Goal: Transaction & Acquisition: Book appointment/travel/reservation

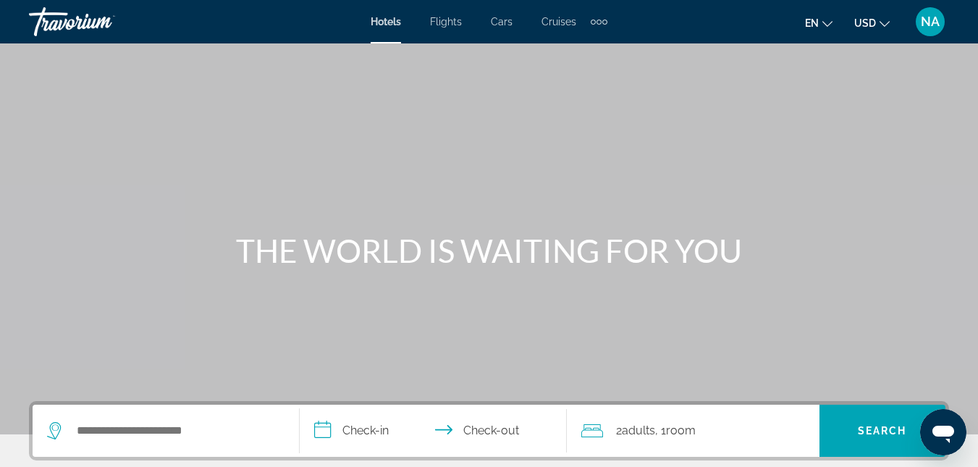
click at [82, 22] on div "Travorium" at bounding box center [101, 22] width 145 height 38
click at [84, 438] on input "Search hotel destination" at bounding box center [176, 431] width 202 height 22
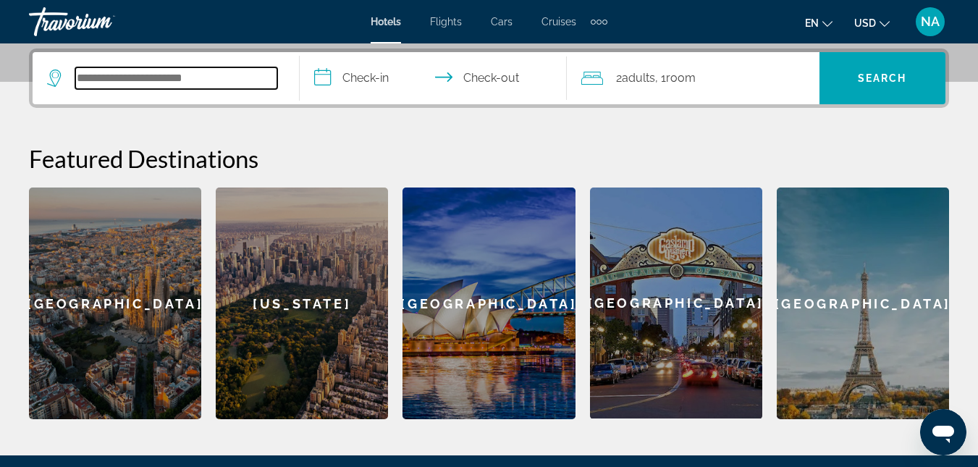
scroll to position [354, 0]
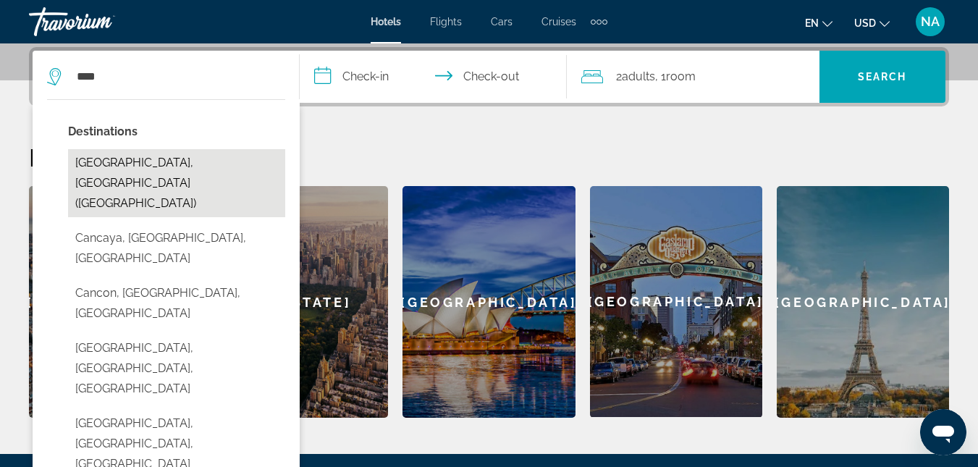
click at [143, 166] on button "Cancun, Mexico (CUN)" at bounding box center [176, 183] width 217 height 68
type input "**********"
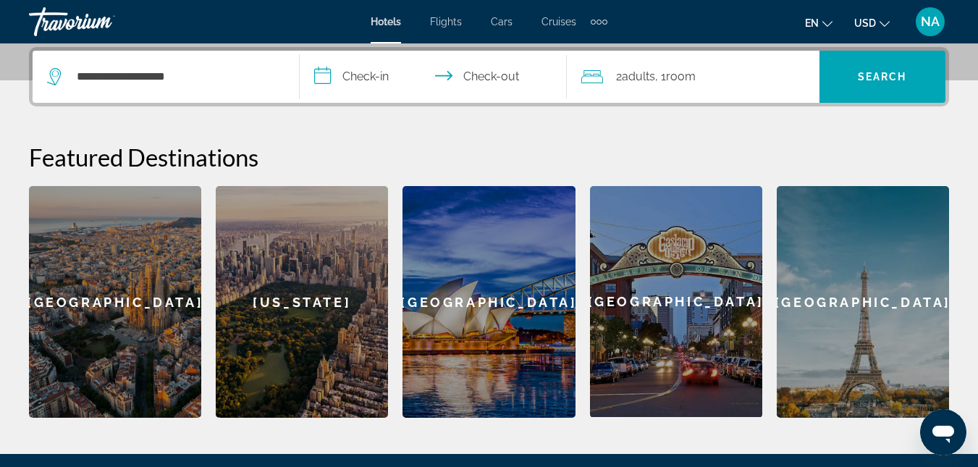
click at [357, 76] on input "**********" at bounding box center [436, 79] width 273 height 56
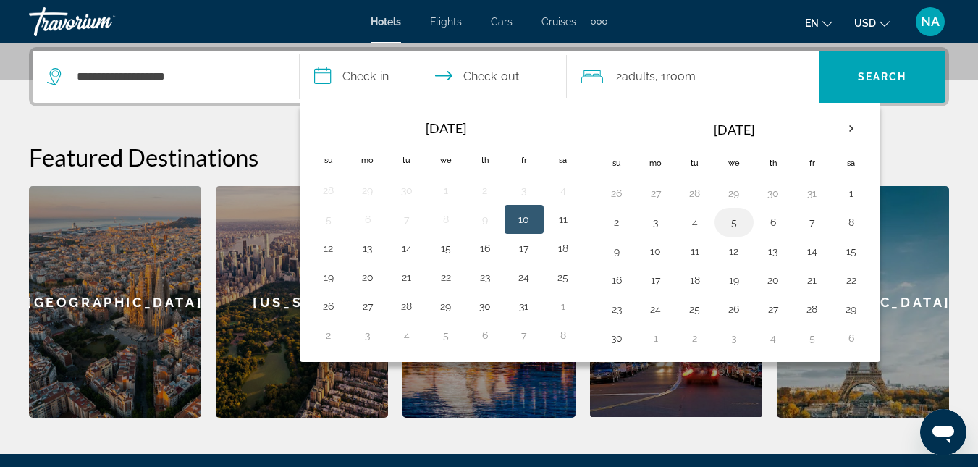
click at [729, 225] on button "5" at bounding box center [733, 222] width 23 height 20
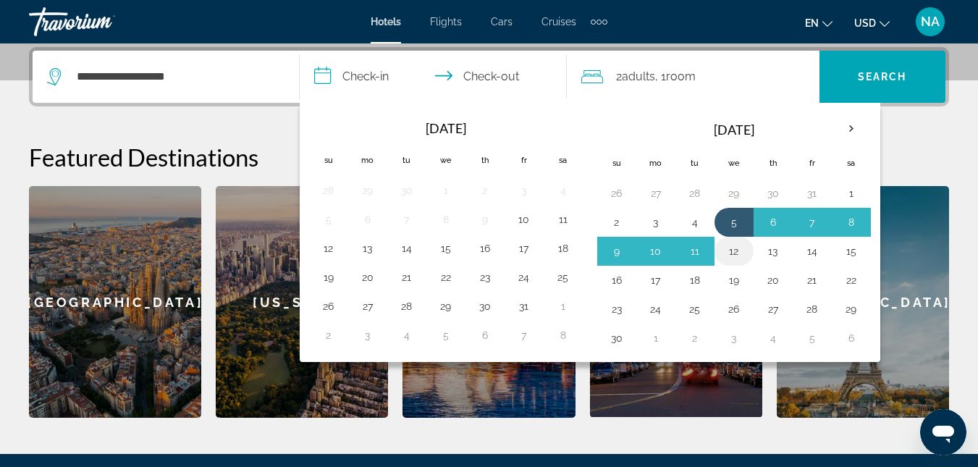
click at [730, 255] on button "12" at bounding box center [733, 251] width 23 height 20
type input "**********"
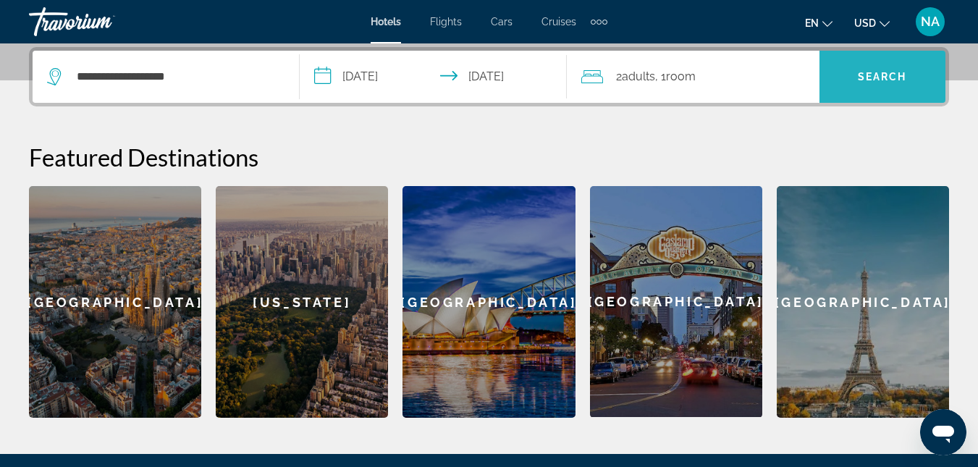
click at [891, 75] on span "Search" at bounding box center [881, 77] width 49 height 12
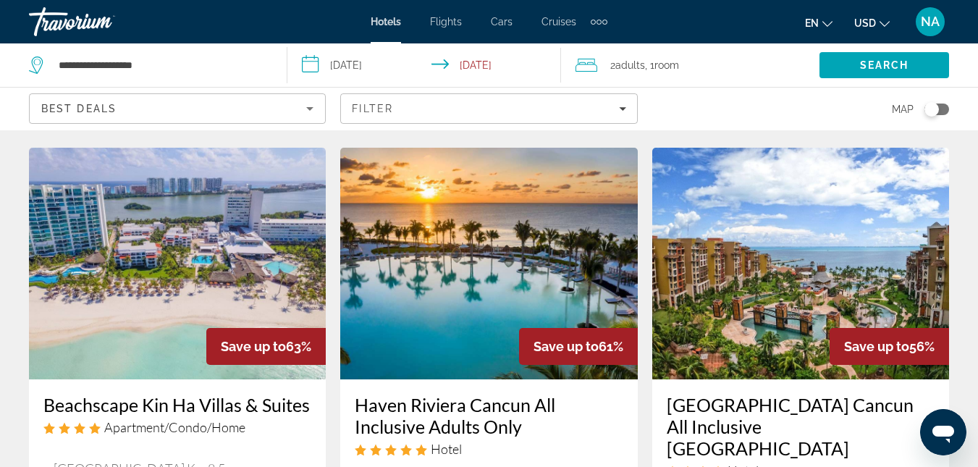
scroll to position [526, 0]
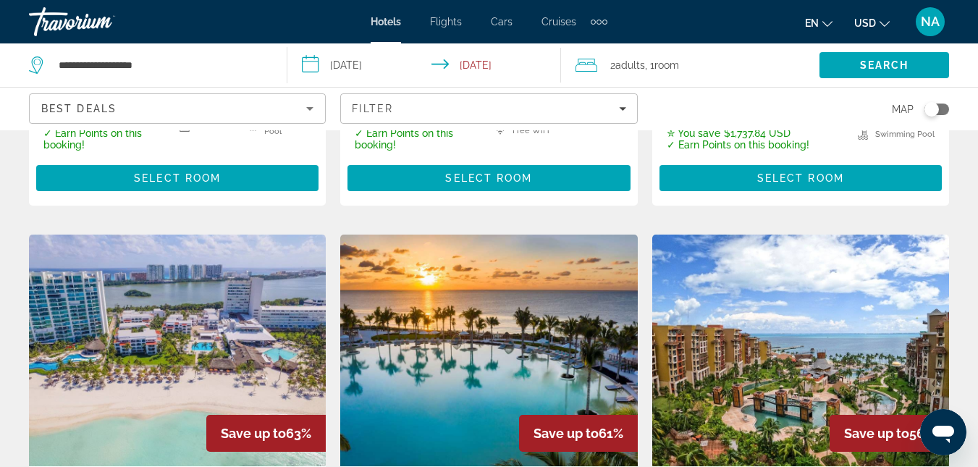
click at [478, 273] on img "Main content" at bounding box center [488, 350] width 297 height 232
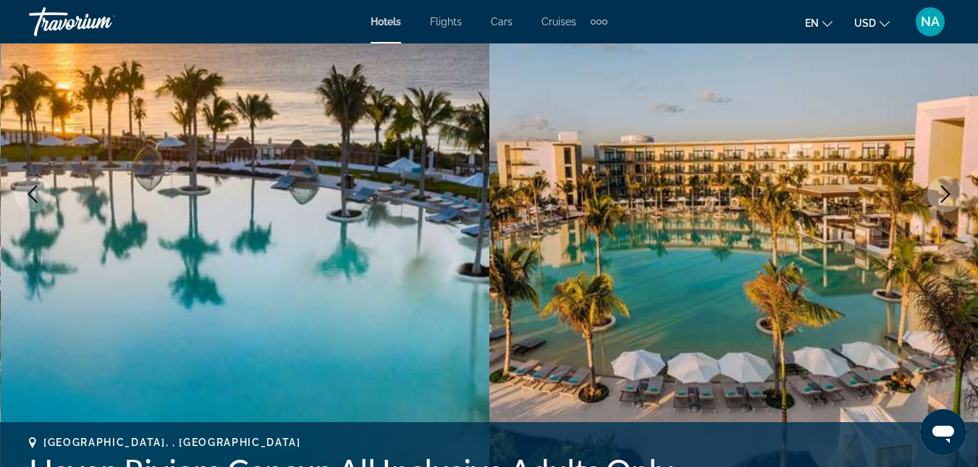
scroll to position [289, 0]
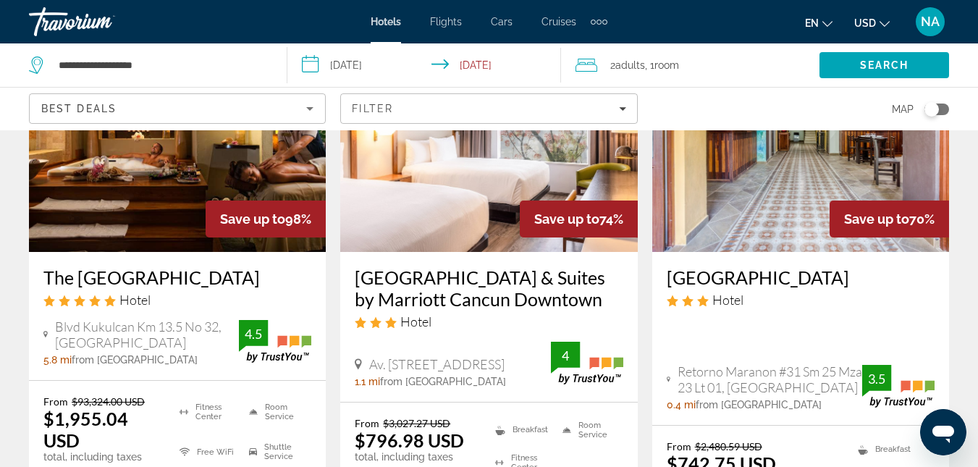
scroll to position [170, 0]
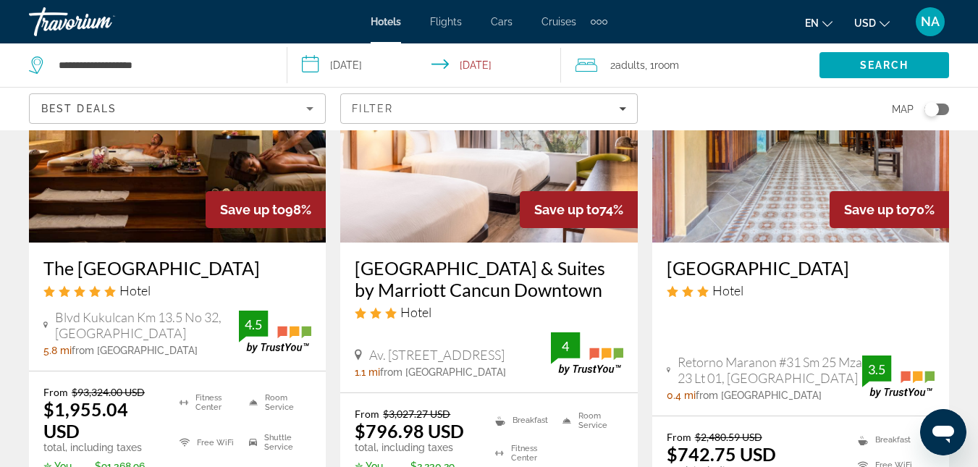
click at [880, 26] on icon "Change currency" at bounding box center [884, 24] width 10 height 10
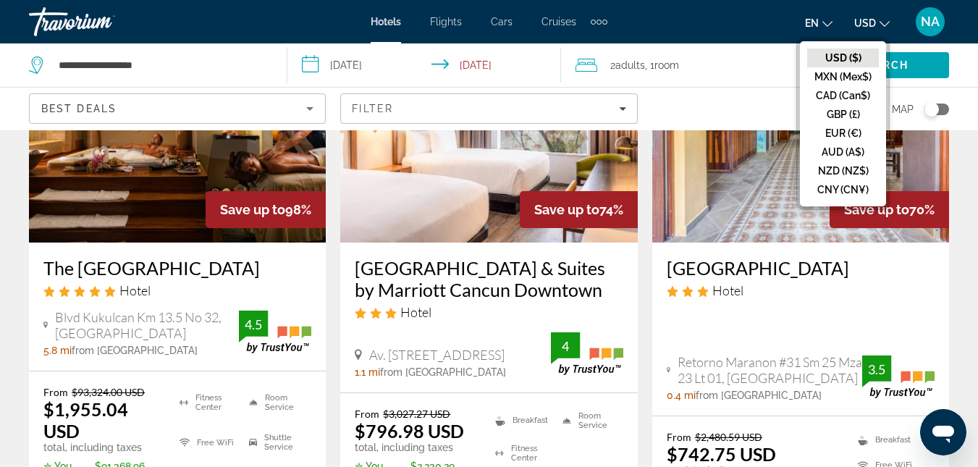
click at [932, 25] on span "NA" at bounding box center [929, 21] width 19 height 14
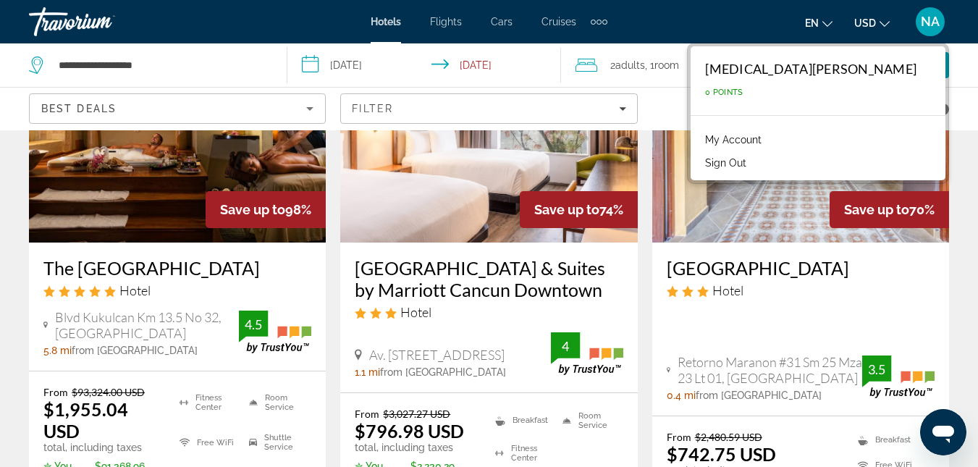
click at [768, 145] on link "My Account" at bounding box center [733, 139] width 71 height 19
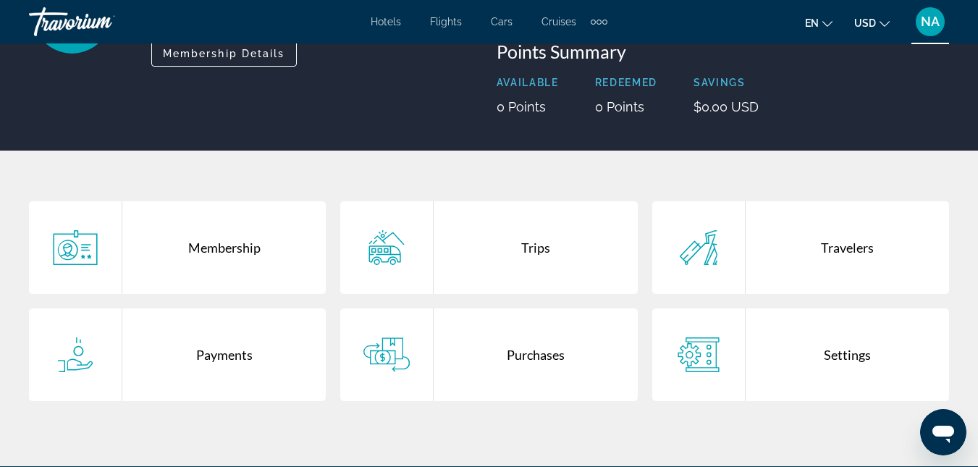
scroll to position [174, 0]
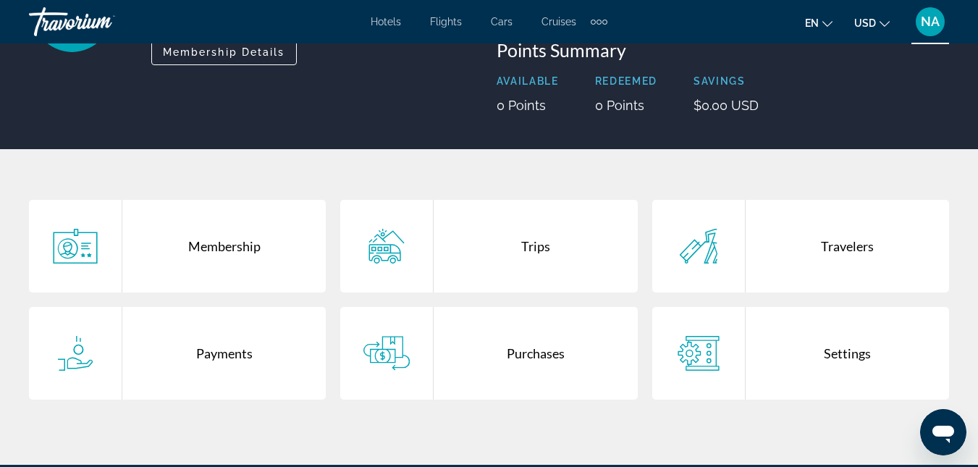
click at [844, 353] on div "Settings" at bounding box center [846, 353] width 203 height 93
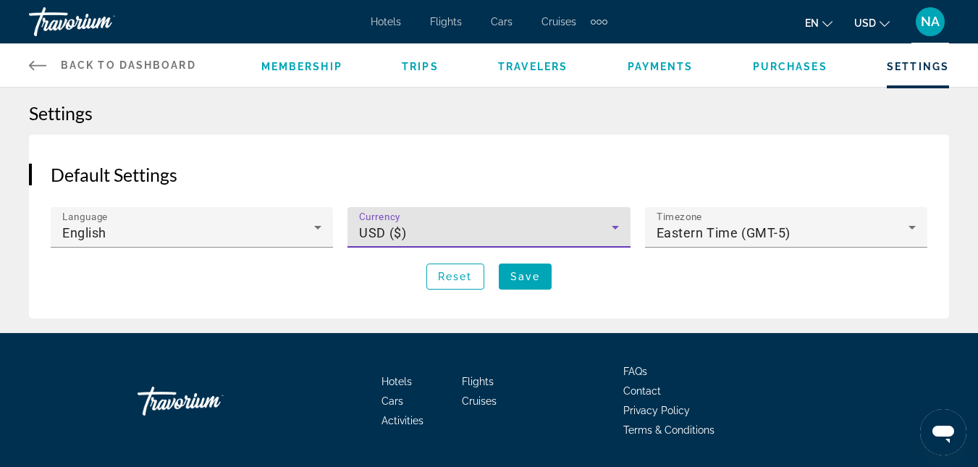
click at [613, 228] on icon "Main content" at bounding box center [614, 227] width 17 height 17
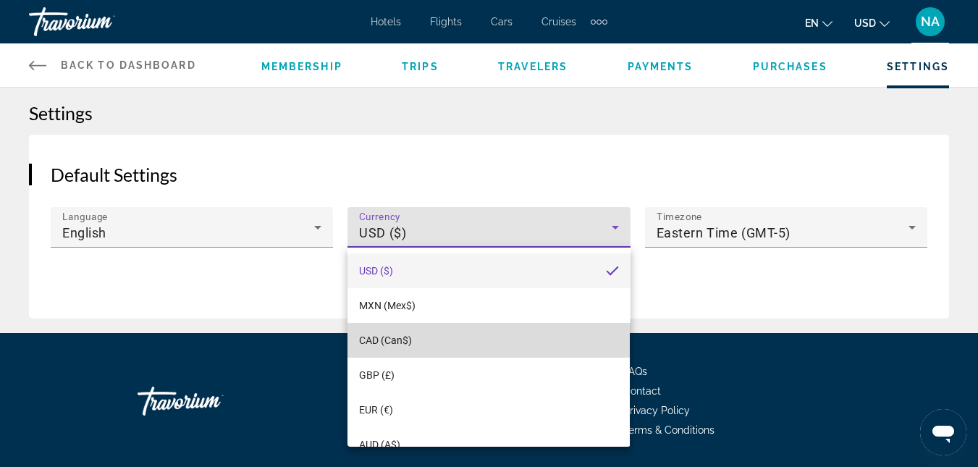
click at [555, 349] on mat-option "CAD (Can$)" at bounding box center [488, 340] width 282 height 35
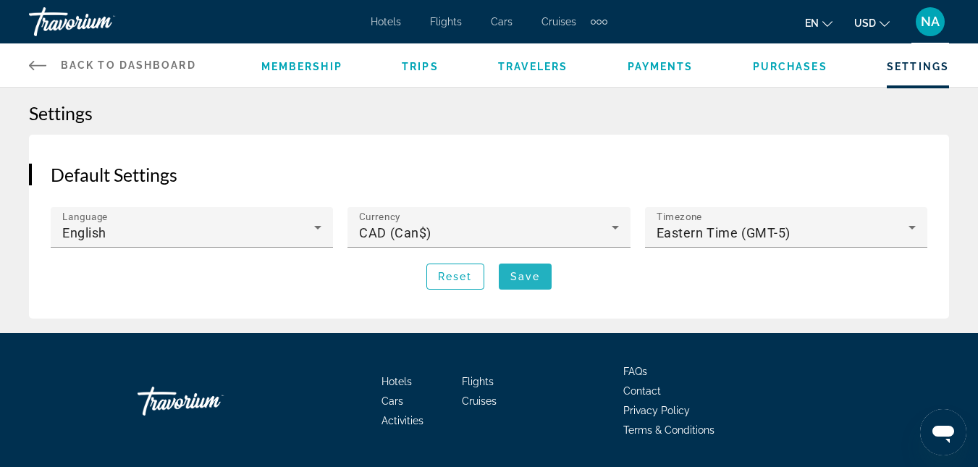
click at [523, 280] on span "Save" at bounding box center [525, 277] width 30 height 12
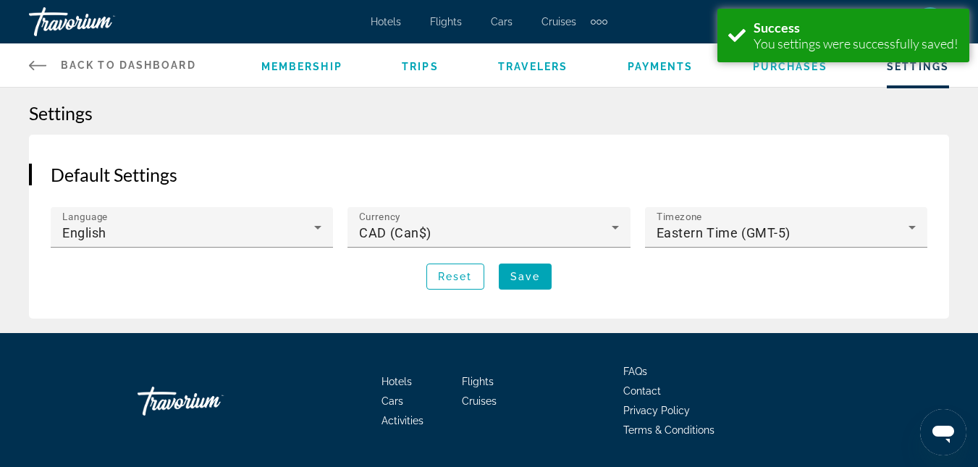
click at [51, 66] on link "Back to Dashboard Dashboard" at bounding box center [112, 64] width 167 height 43
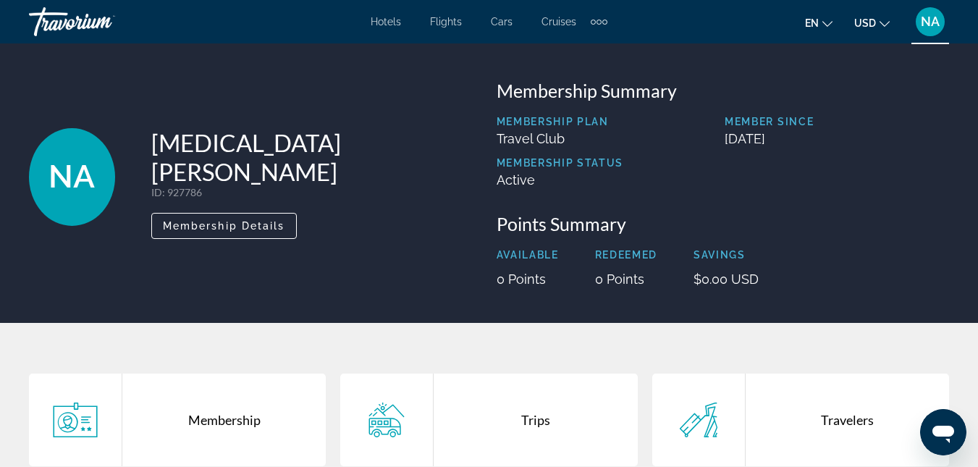
click at [387, 25] on span "Hotels" at bounding box center [385, 22] width 30 height 12
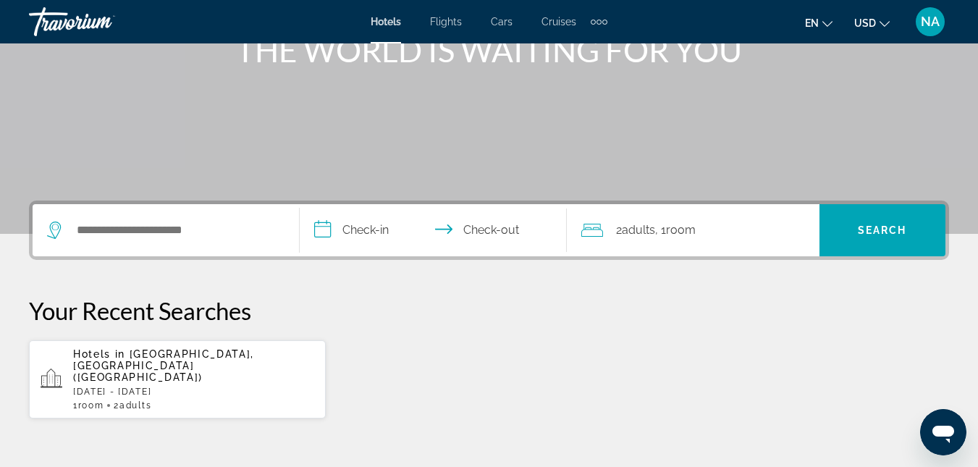
scroll to position [232, 0]
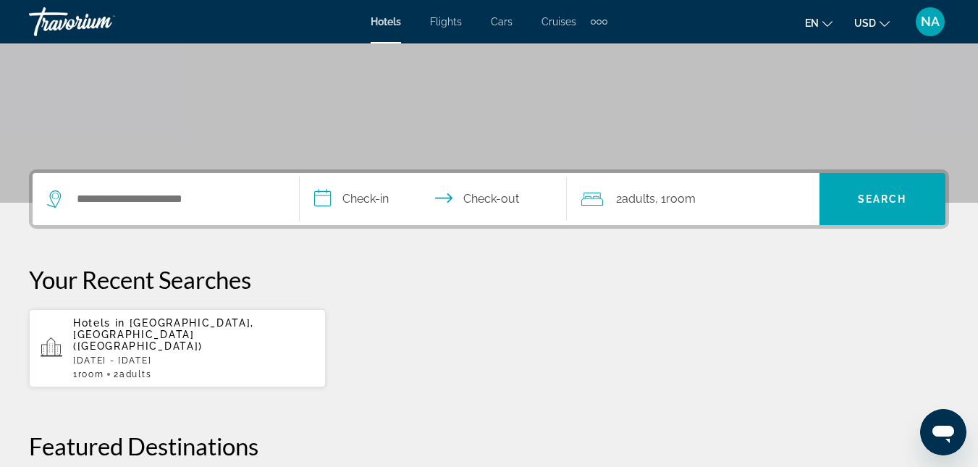
click at [208, 325] on span "Cancun, Mexico (CUN)" at bounding box center [163, 334] width 181 height 35
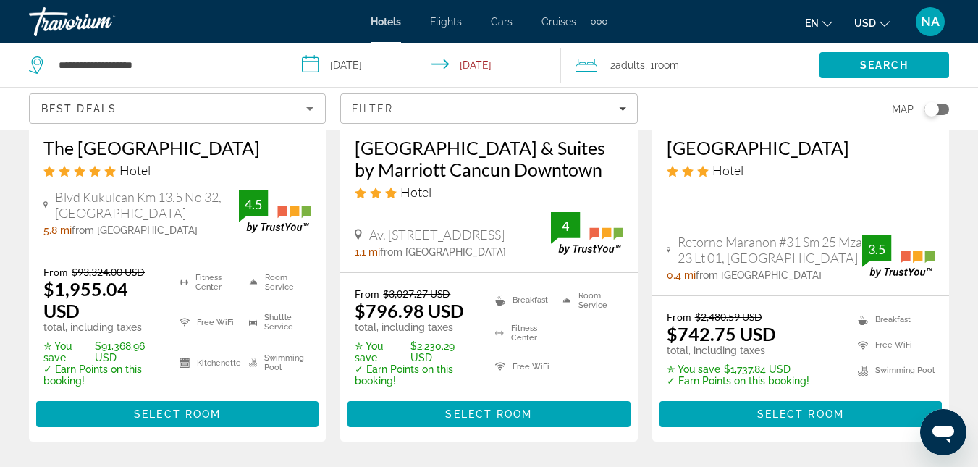
scroll to position [260, 0]
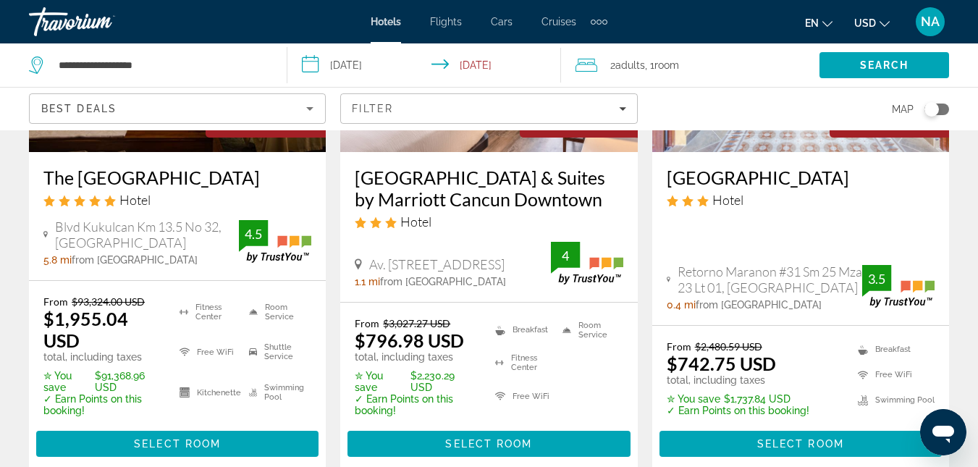
click at [867, 23] on span "USD" at bounding box center [865, 23] width 22 height 12
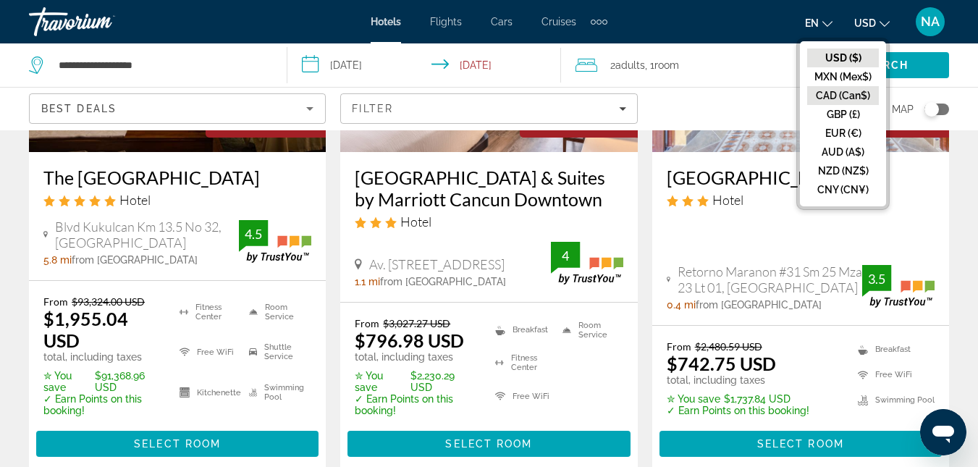
click at [852, 96] on button "CAD (Can$)" at bounding box center [843, 95] width 72 height 19
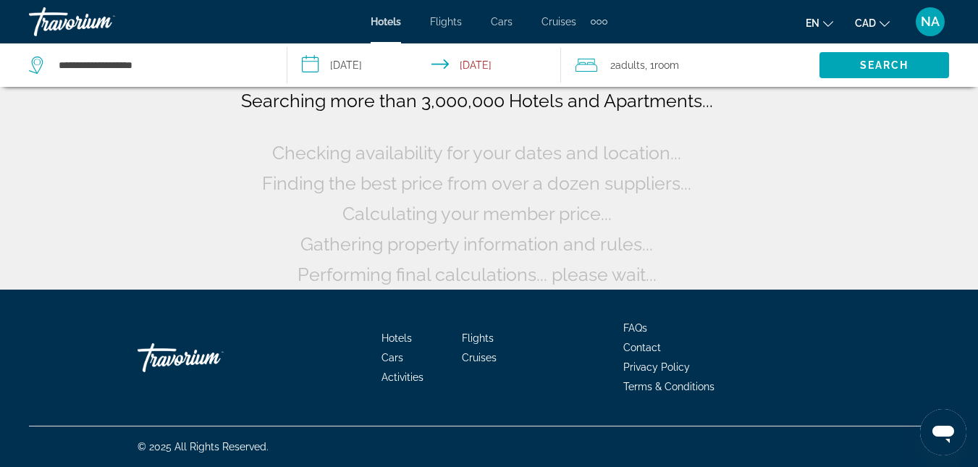
scroll to position [116, 0]
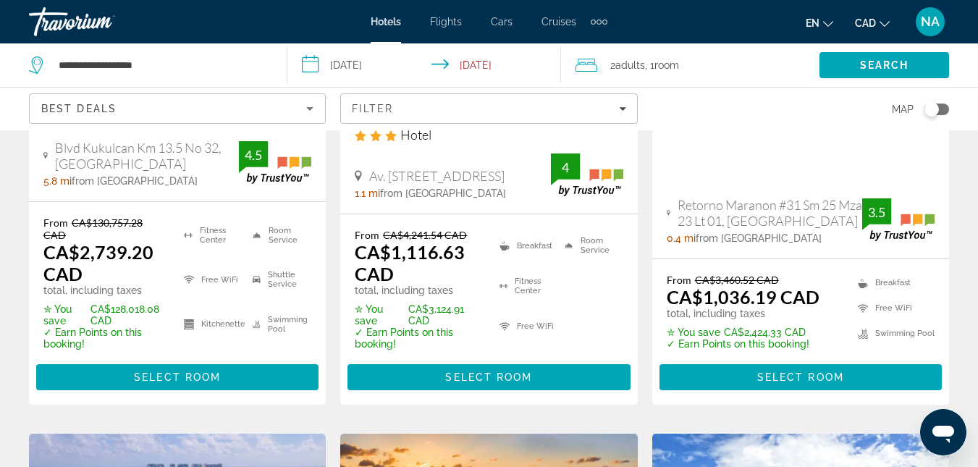
scroll to position [318, 0]
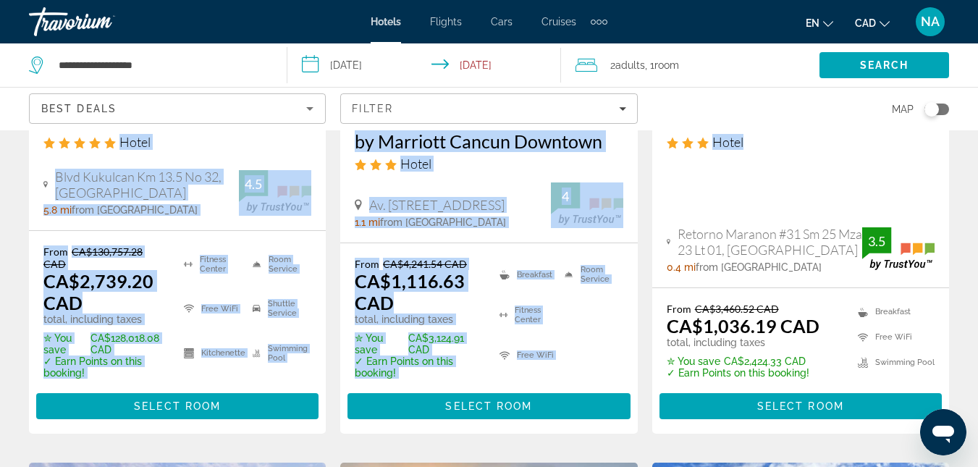
drag, startPoint x: 976, startPoint y: 102, endPoint x: 973, endPoint y: 138, distance: 36.3
click at [879, 169] on div "Hotel Arco Maya Hotel Retorno Maranon #31 Sm 25 Mza 23 Lt 01, Cancun 0.4 mi fro…" at bounding box center [800, 190] width 297 height 193
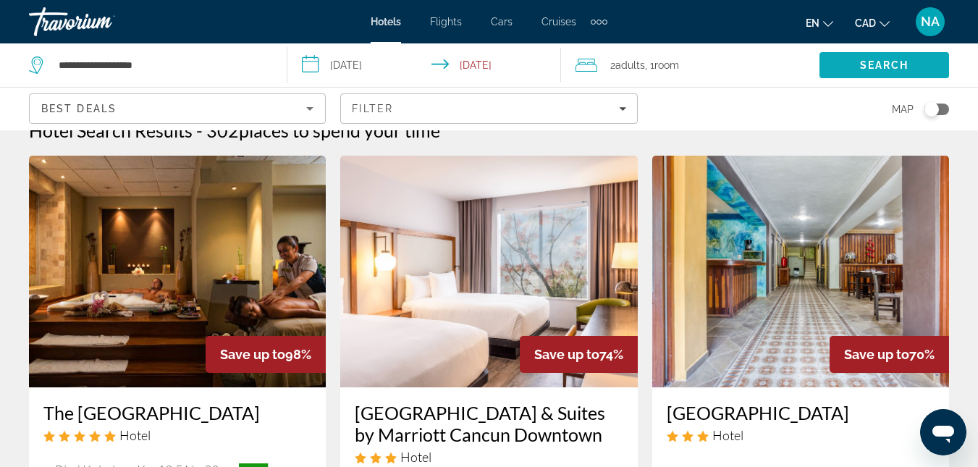
scroll to position [0, 0]
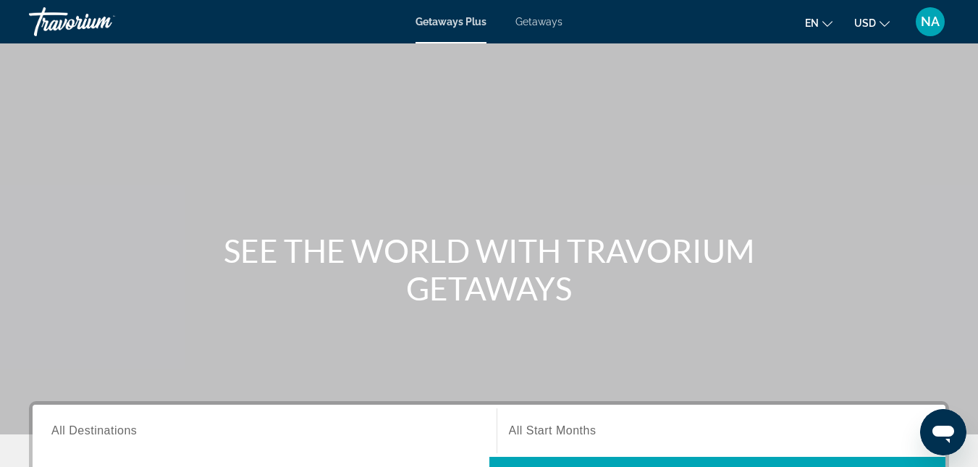
click at [74, 434] on span "All Destinations" at bounding box center [93, 430] width 85 height 12
click at [74, 434] on input "Destination All Destinations" at bounding box center [264, 431] width 426 height 17
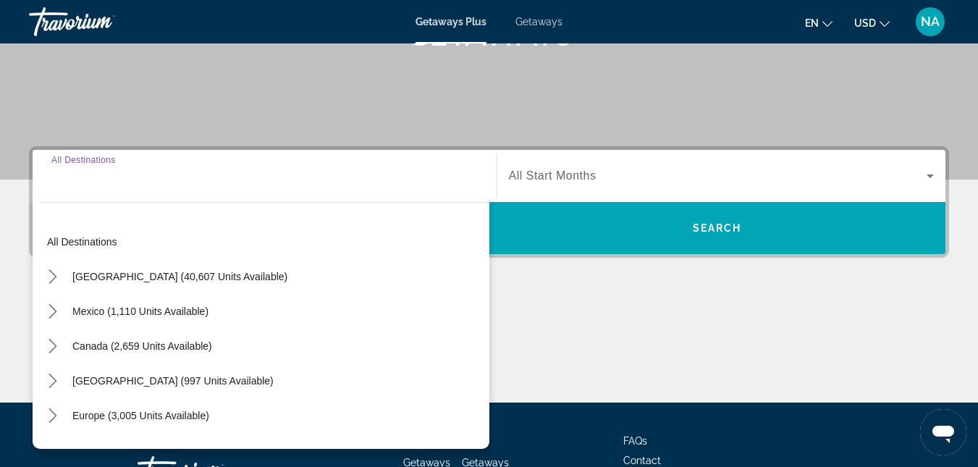
scroll to position [354, 0]
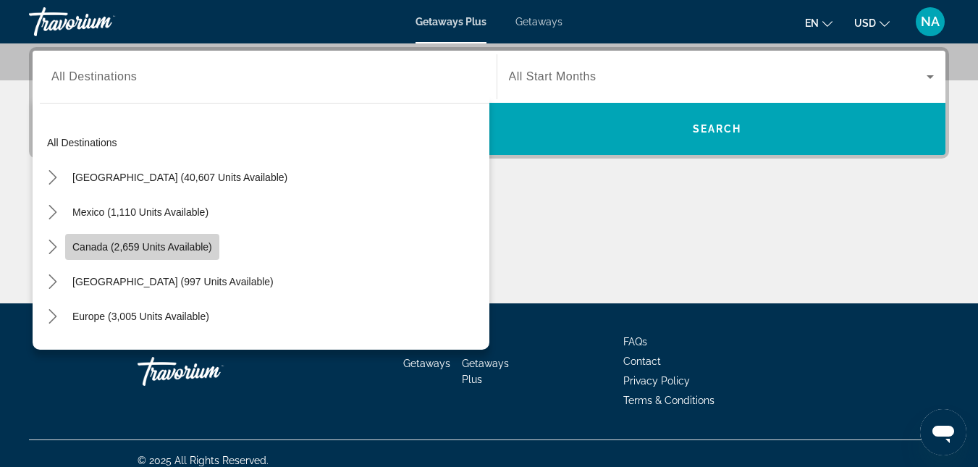
click at [136, 253] on span "Select destination: Canada (2,659 units available)" at bounding box center [142, 246] width 154 height 35
type input "**********"
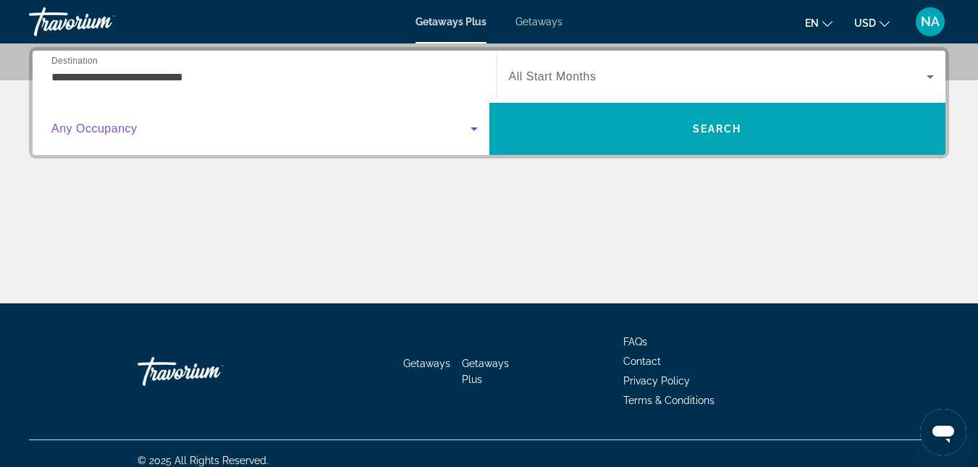
click at [464, 130] on span "Search widget" at bounding box center [260, 128] width 419 height 17
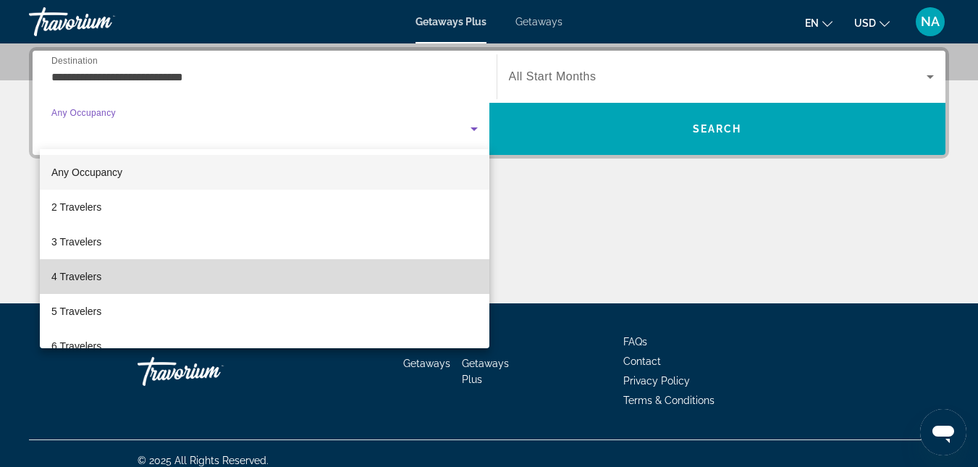
click at [290, 287] on mat-option "4 Travelers" at bounding box center [264, 276] width 449 height 35
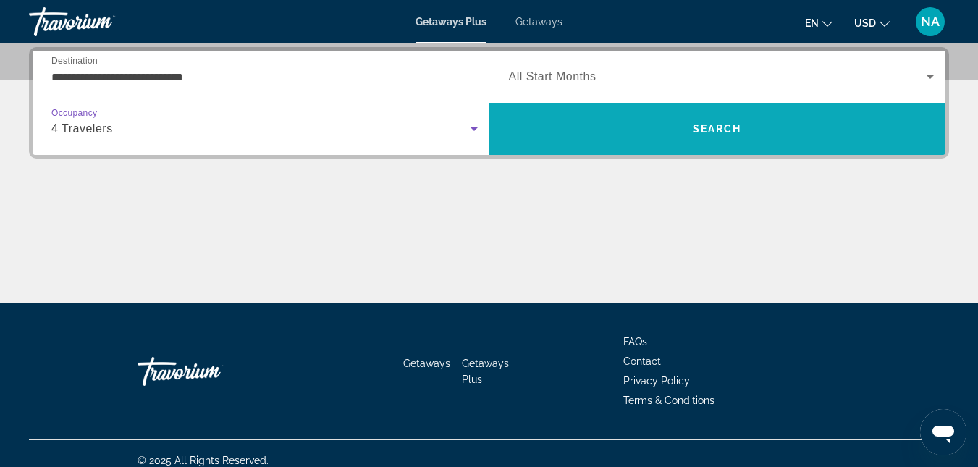
click at [660, 127] on span "Search" at bounding box center [717, 128] width 457 height 35
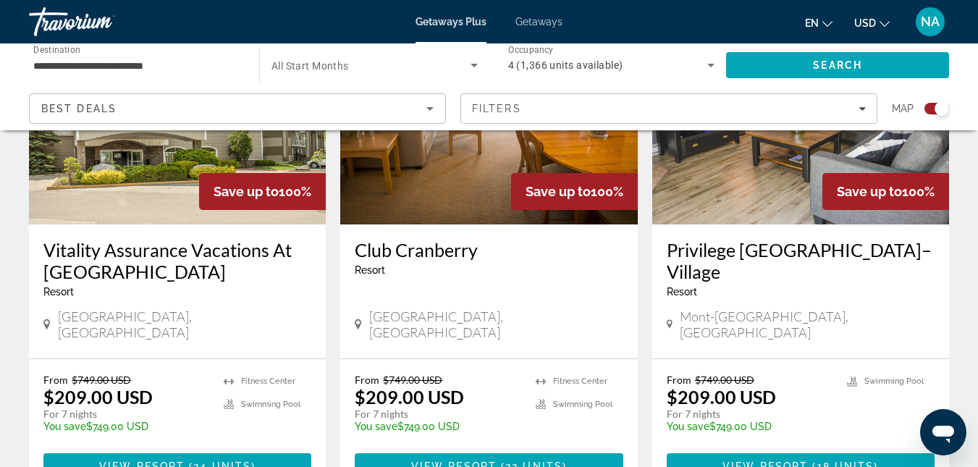
scroll to position [666, 0]
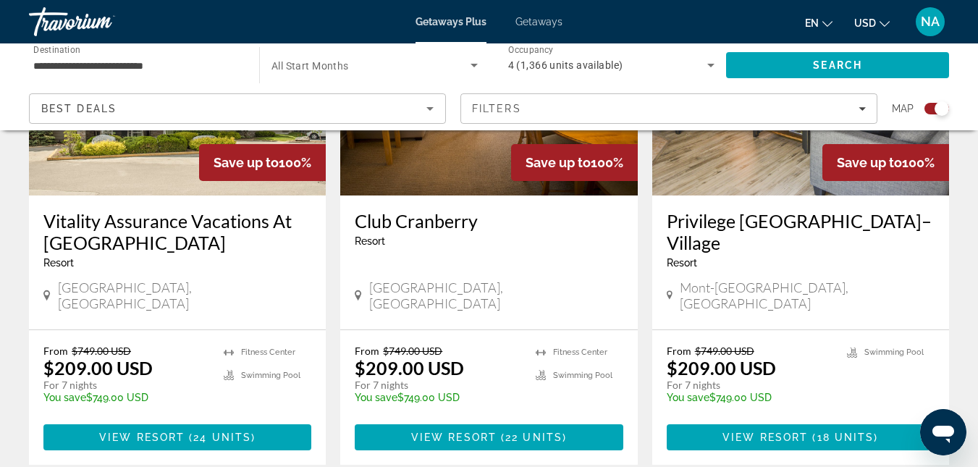
click at [883, 23] on icon "Change currency" at bounding box center [884, 24] width 10 height 10
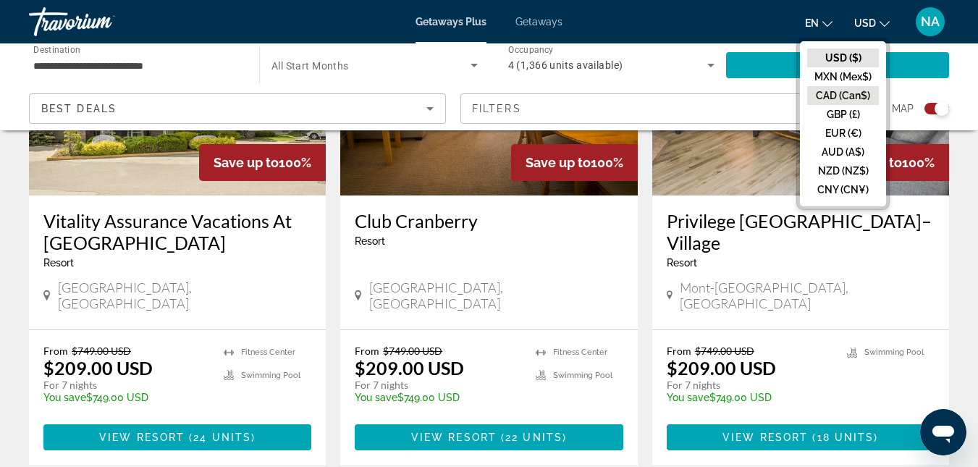
click at [851, 99] on button "CAD (Can$)" at bounding box center [843, 95] width 72 height 19
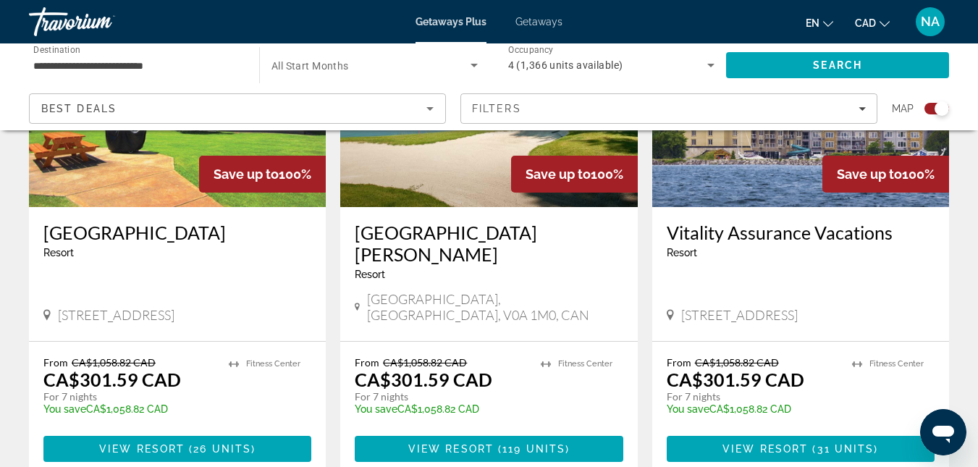
scroll to position [1187, 0]
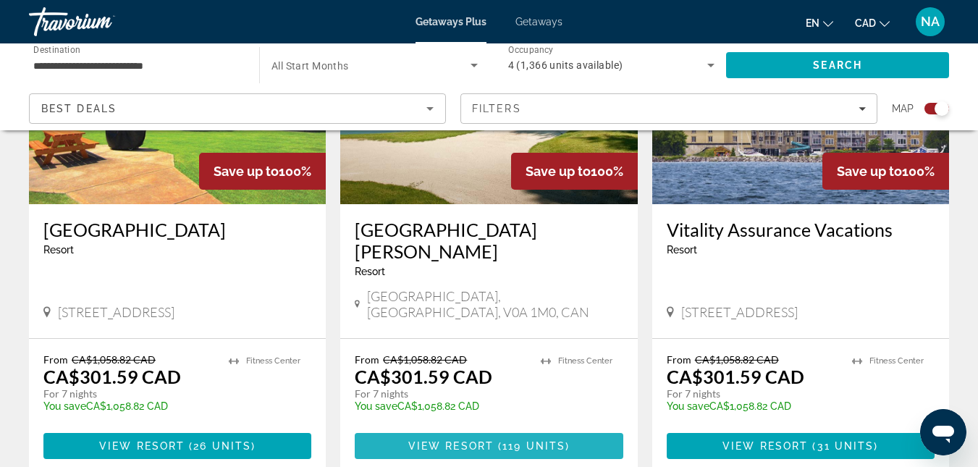
click at [533, 440] on span "119 units" at bounding box center [533, 446] width 63 height 12
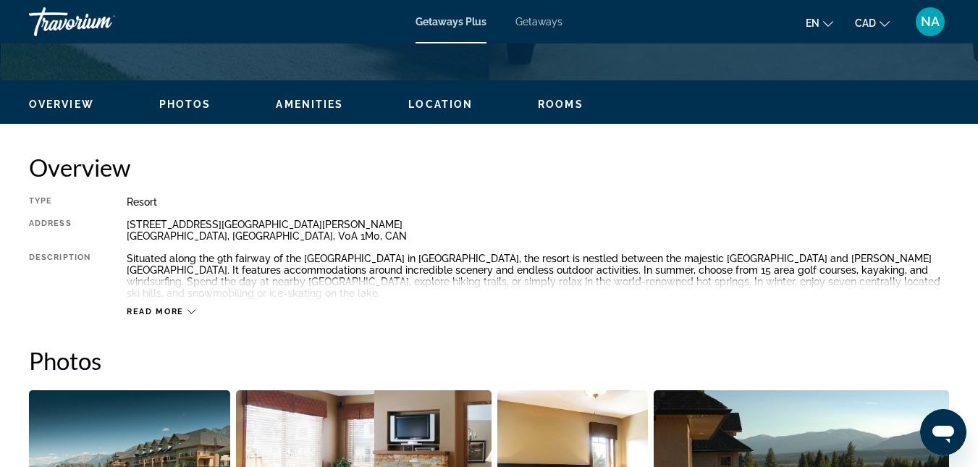
scroll to position [66, 0]
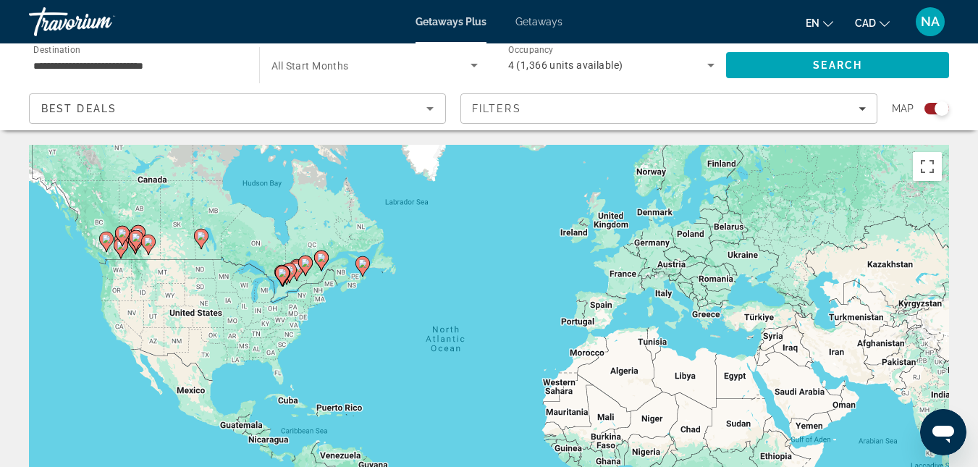
click at [176, 82] on div "**********" at bounding box center [136, 65] width 207 height 41
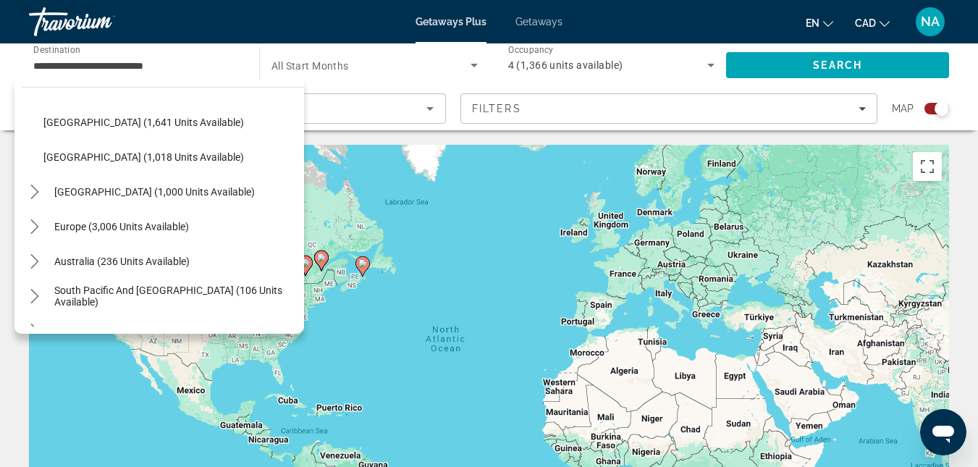
scroll to position [148, 0]
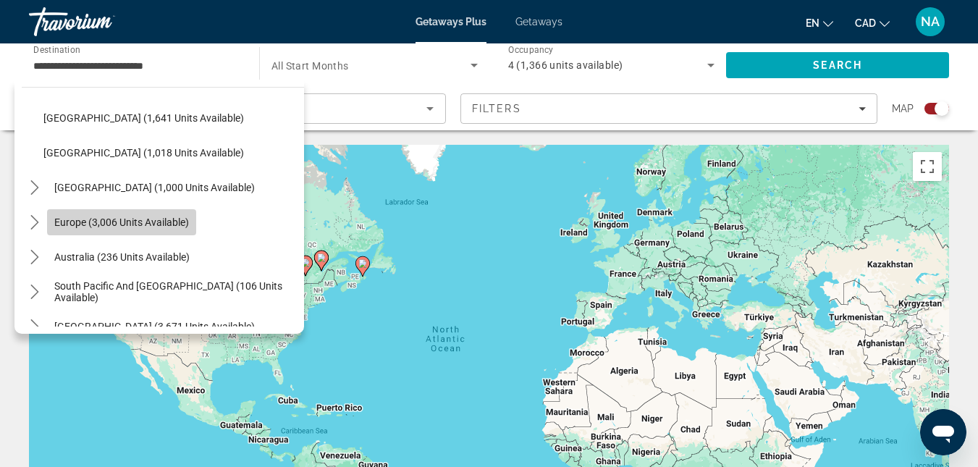
click at [160, 220] on span "Europe (3,006 units available)" at bounding box center [121, 222] width 135 height 12
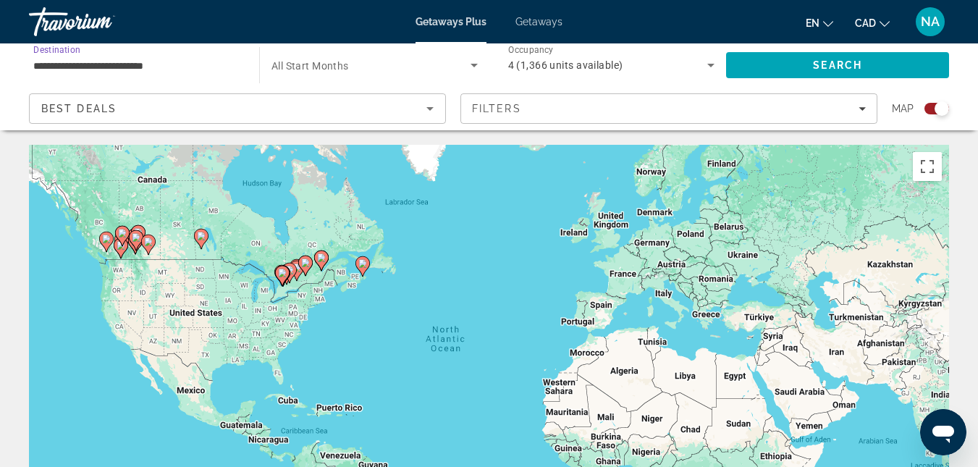
click at [193, 66] on input "**********" at bounding box center [136, 65] width 207 height 17
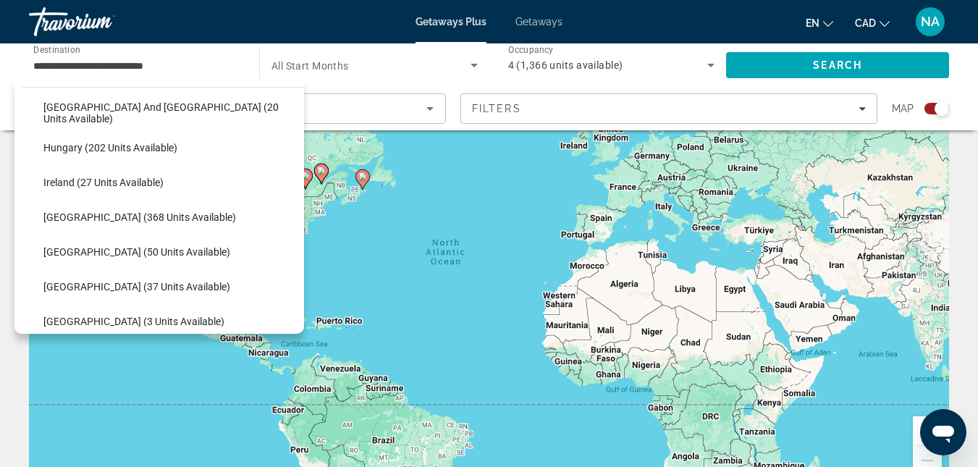
scroll to position [503, 0]
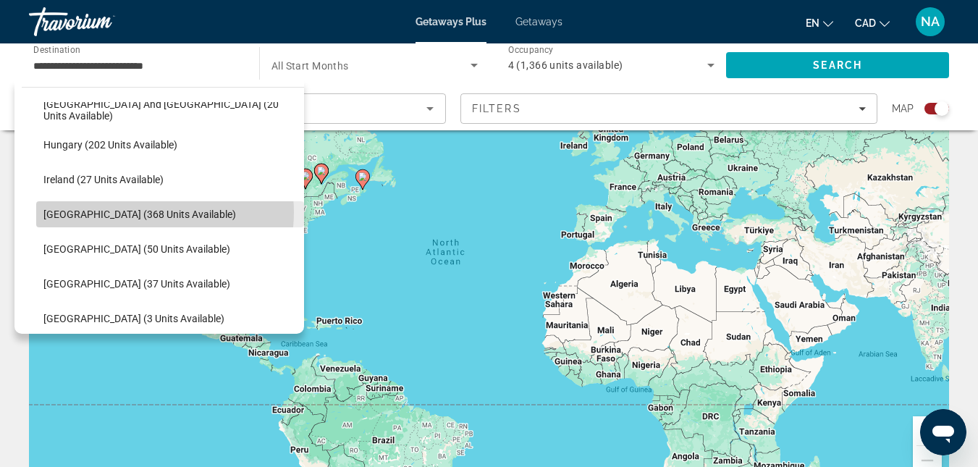
click at [140, 212] on span "[GEOGRAPHIC_DATA] (368 units available)" at bounding box center [139, 214] width 192 height 12
type input "**********"
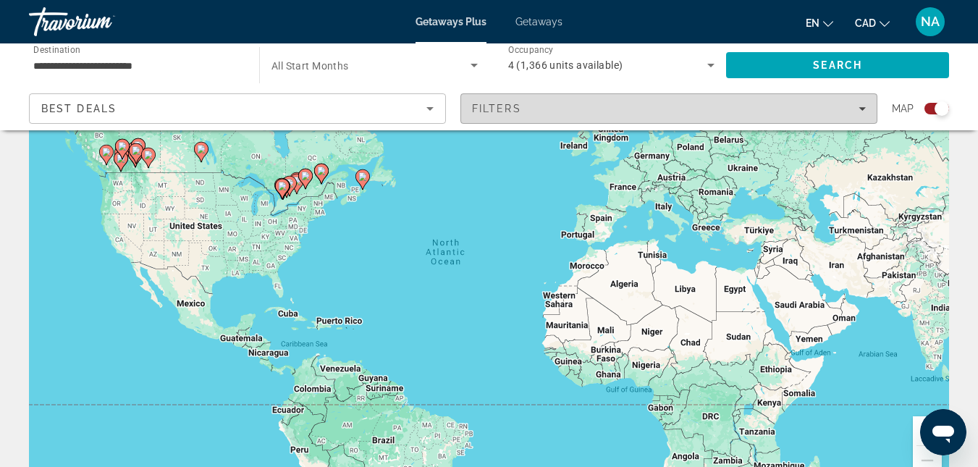
click at [511, 115] on span "Filters" at bounding box center [668, 108] width 415 height 35
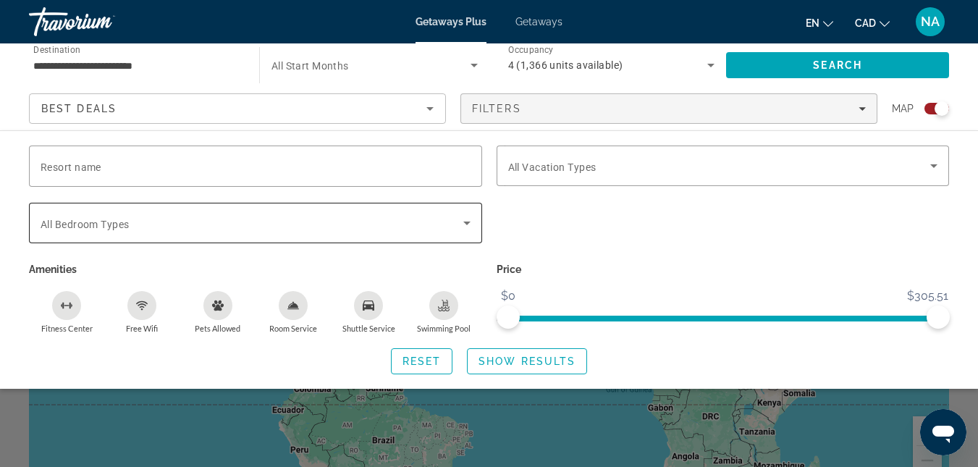
click at [234, 224] on span "Search widget" at bounding box center [252, 222] width 423 height 17
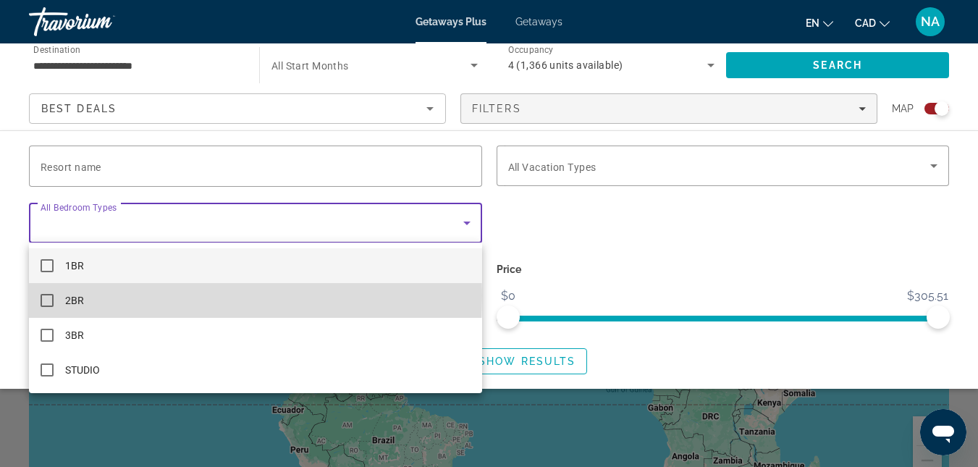
click at [46, 295] on mat-pseudo-checkbox at bounding box center [47, 300] width 13 height 13
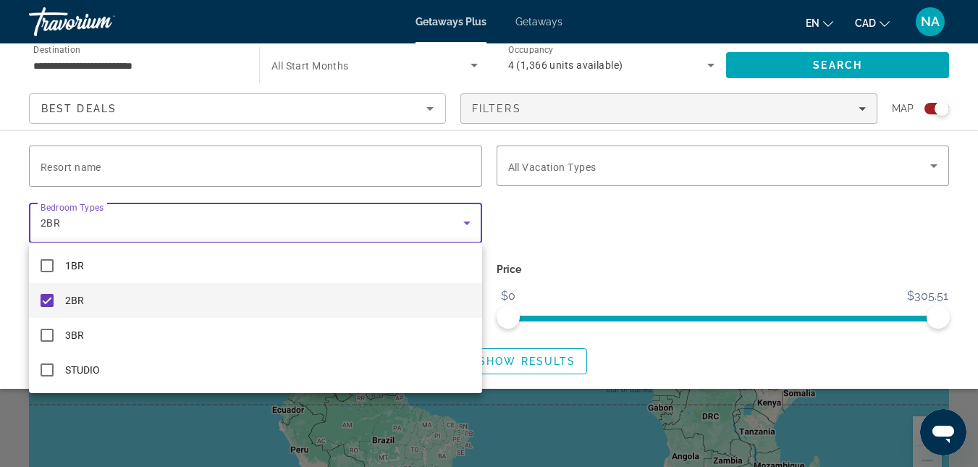
click at [510, 363] on div at bounding box center [489, 233] width 978 height 467
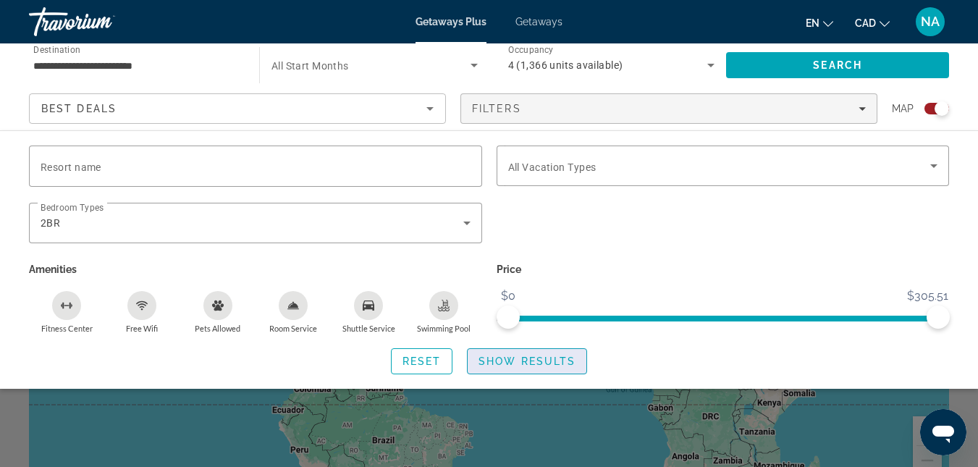
click at [526, 362] on span "Show Results" at bounding box center [526, 361] width 97 height 12
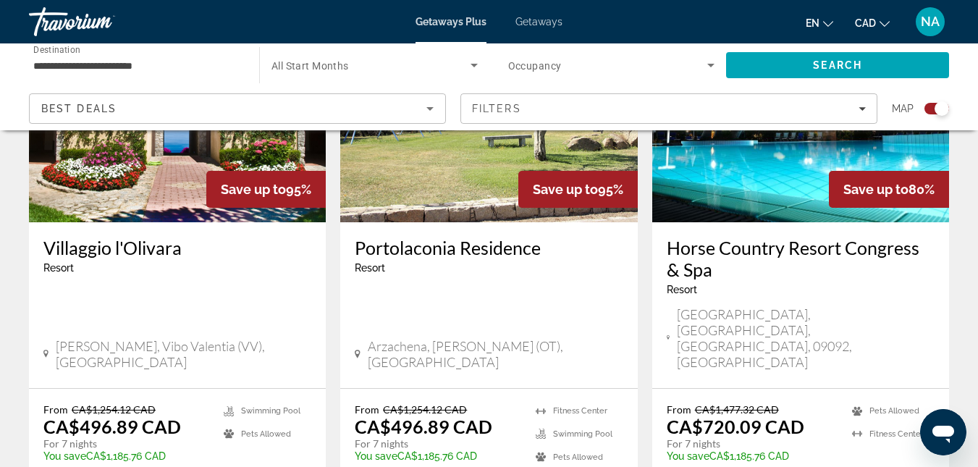
scroll to position [666, 0]
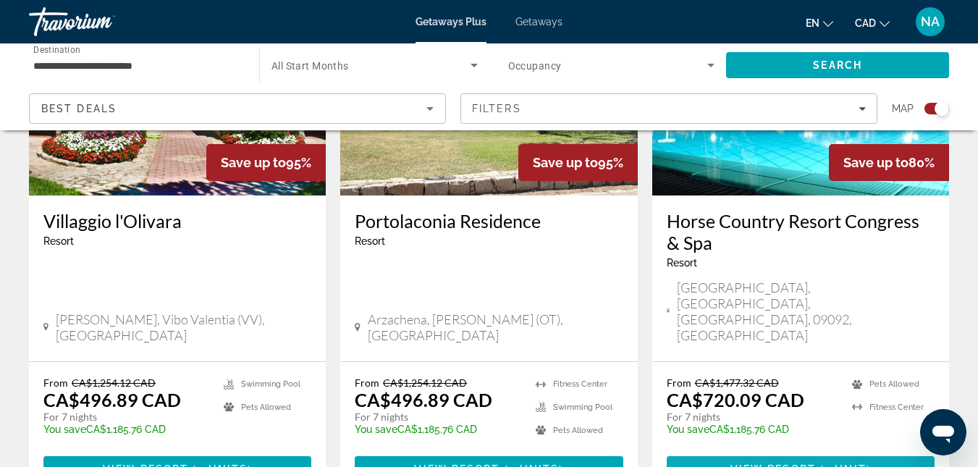
click at [779, 463] on span "View Resort" at bounding box center [772, 469] width 85 height 12
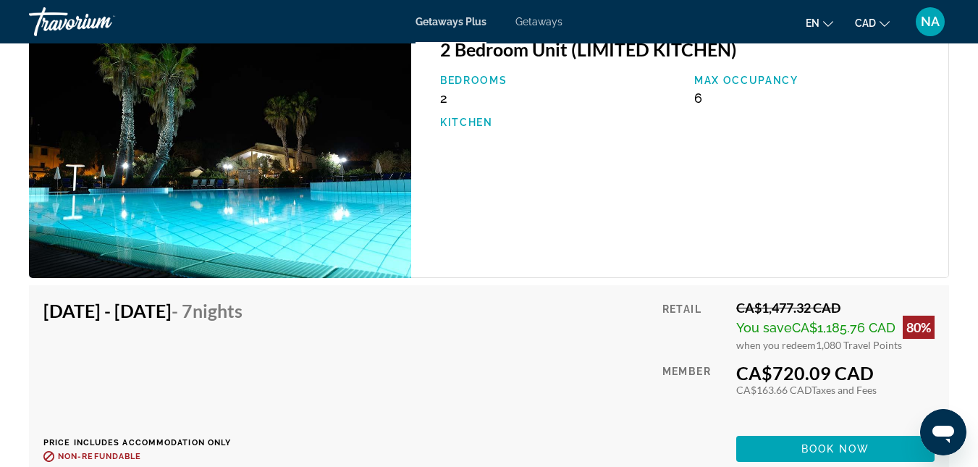
scroll to position [2675, 0]
